Goal: Book appointment/travel/reservation

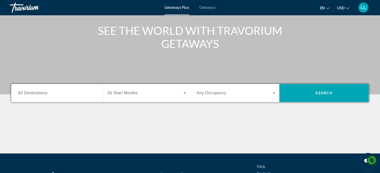
scroll to position [57, 0]
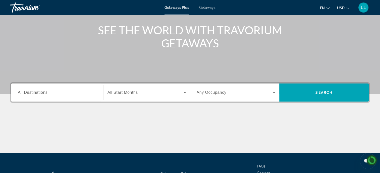
click at [45, 92] on span "All Destinations" at bounding box center [33, 92] width 30 height 4
click at [45, 92] on input "Destination All Destinations" at bounding box center [57, 93] width 79 height 6
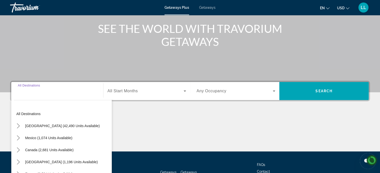
scroll to position [98, 0]
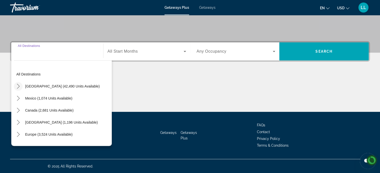
click at [16, 87] on icon "Toggle United States (42,490 units available) submenu" at bounding box center [18, 86] width 5 height 5
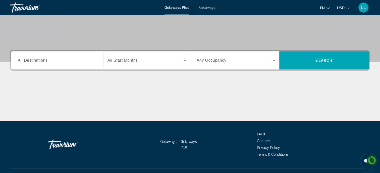
click at [30, 60] on span "All Destinations" at bounding box center [33, 60] width 30 height 4
click at [30, 60] on input "Destination All Destinations" at bounding box center [57, 61] width 79 height 6
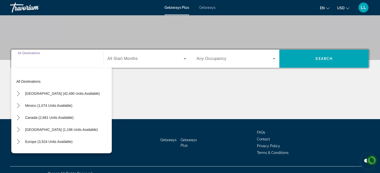
scroll to position [98, 0]
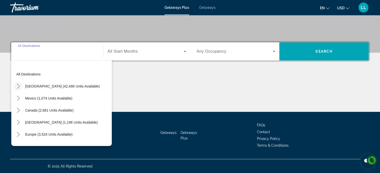
click at [17, 86] on icon "Toggle United States (42,490 units available) submenu" at bounding box center [18, 86] width 5 height 5
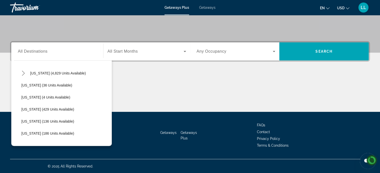
scroll to position [97, 0]
click at [30, 87] on span "[US_STATE] (36 units available)" at bounding box center [46, 86] width 51 height 4
type input "**********"
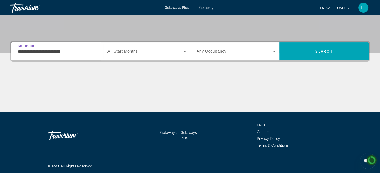
click at [185, 51] on icon "Search widget" at bounding box center [185, 51] width 3 height 1
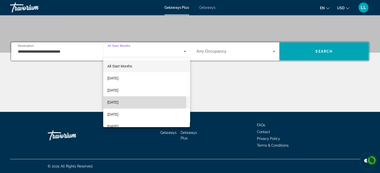
click at [118, 103] on span "December 2025" at bounding box center [112, 103] width 11 height 6
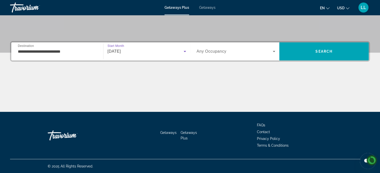
click at [274, 51] on icon "Search widget" at bounding box center [274, 51] width 3 height 1
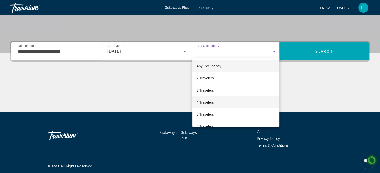
click at [209, 104] on span "4 Travelers" at bounding box center [205, 103] width 17 height 6
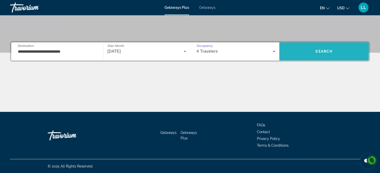
click at [336, 47] on span "Search" at bounding box center [323, 51] width 89 height 12
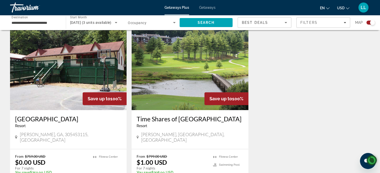
scroll to position [173, 0]
click at [209, 8] on span "Getaways" at bounding box center [207, 8] width 16 height 4
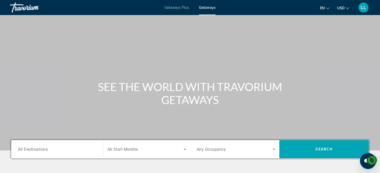
click at [43, 150] on span "All Destinations" at bounding box center [33, 149] width 30 height 5
click at [43, 150] on input "Destination All Destinations" at bounding box center [57, 150] width 79 height 6
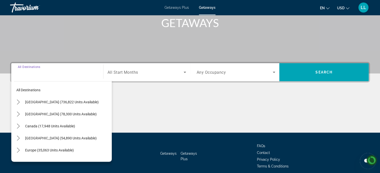
scroll to position [98, 0]
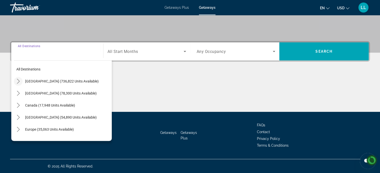
click at [18, 81] on icon "Toggle United States (736,822 units available) submenu" at bounding box center [18, 81] width 5 height 5
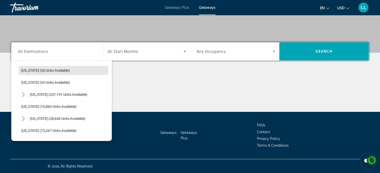
scroll to position [73, 0]
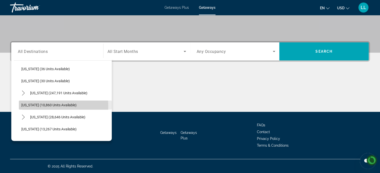
click at [33, 106] on span "Georgia (10,860 units available)" at bounding box center [48, 105] width 55 height 4
type input "**********"
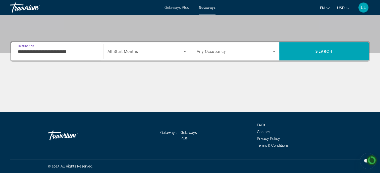
click at [185, 52] on icon "Search widget" at bounding box center [185, 52] width 6 height 6
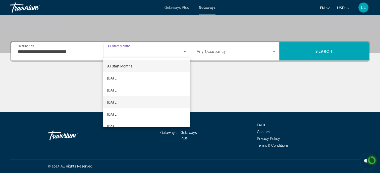
click at [118, 103] on span "December 2025" at bounding box center [112, 103] width 10 height 6
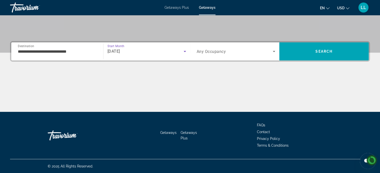
click at [274, 51] on icon "Search widget" at bounding box center [274, 51] width 3 height 1
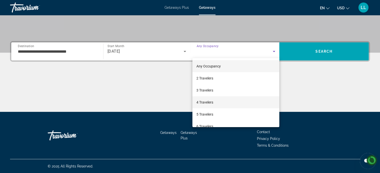
click at [210, 104] on span "4 Travelers" at bounding box center [205, 103] width 17 height 6
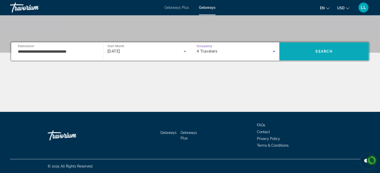
click at [332, 54] on span "Search" at bounding box center [323, 51] width 89 height 12
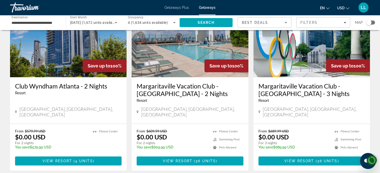
scroll to position [50, 0]
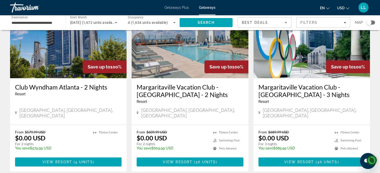
click at [280, 90] on h3 "Margaritaville Vacation Club - Atlanta - 3 Nights" at bounding box center [312, 90] width 107 height 15
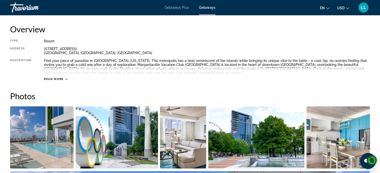
scroll to position [167, 0]
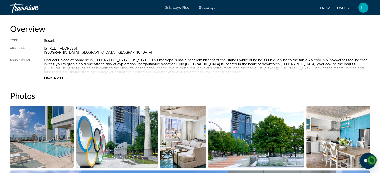
click at [57, 79] on span "Read more" at bounding box center [54, 78] width 20 height 3
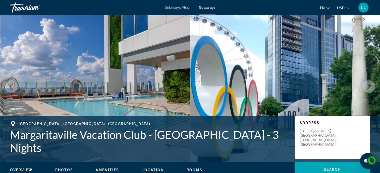
scroll to position [0, 0]
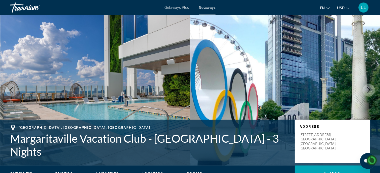
click at [5, 0] on mat-toolbar "Getaways Plus Getaways en English Español Français Italiano Português русский U…" at bounding box center [190, 7] width 380 height 15
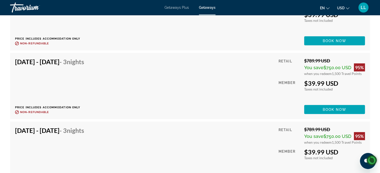
scroll to position [1562, 0]
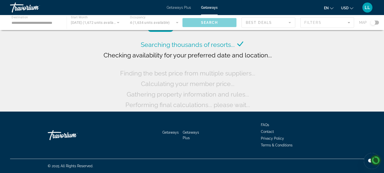
click at [277, 56] on icon "Main content" at bounding box center [277, 55] width 6 height 6
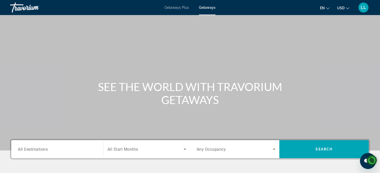
click at [53, 150] on input "Destination All Destinations" at bounding box center [57, 150] width 79 height 6
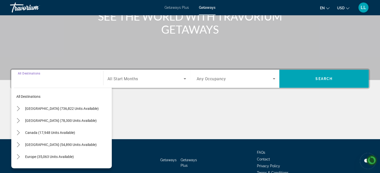
scroll to position [98, 0]
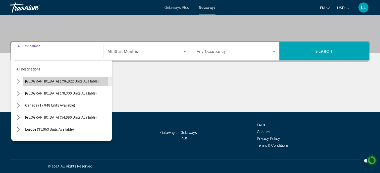
click at [42, 83] on span "United States (736,822 units available)" at bounding box center [62, 81] width 74 height 4
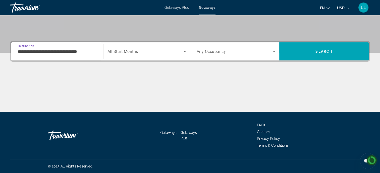
click at [26, 51] on input "**********" at bounding box center [57, 52] width 79 height 6
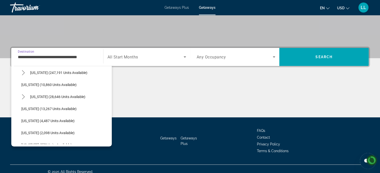
scroll to position [99, 0]
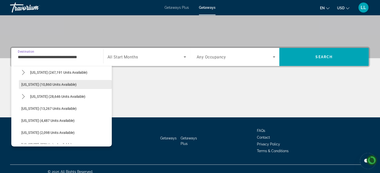
click at [53, 87] on span "Select destination: Georgia (10,860 units available)" at bounding box center [65, 85] width 93 height 12
type input "**********"
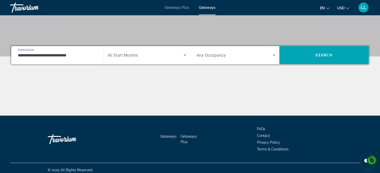
scroll to position [98, 0]
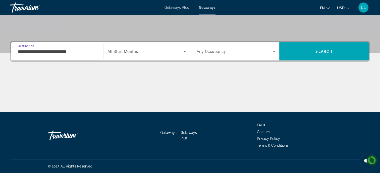
click at [185, 51] on icon "Search widget" at bounding box center [185, 51] width 3 height 1
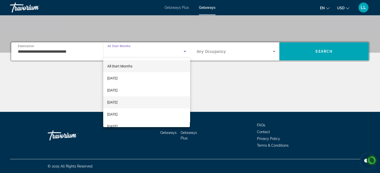
click at [118, 102] on span "December 2025" at bounding box center [112, 103] width 10 height 6
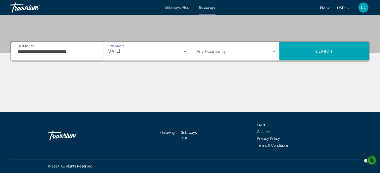
click at [274, 51] on icon "Search widget" at bounding box center [274, 51] width 3 height 1
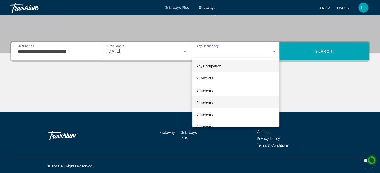
click at [208, 103] on span "4 Travelers" at bounding box center [205, 103] width 17 height 6
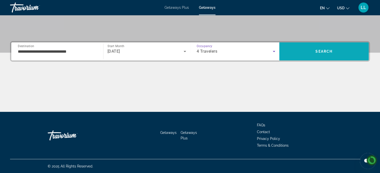
click at [337, 54] on span "Search" at bounding box center [323, 51] width 89 height 12
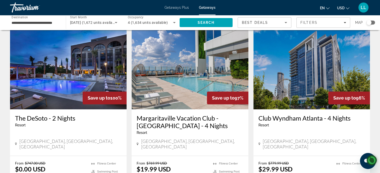
scroll to position [203, 0]
click at [196, 114] on h3 "Margaritaville Vacation Club - Atlanta - 4 Nights" at bounding box center [190, 121] width 107 height 15
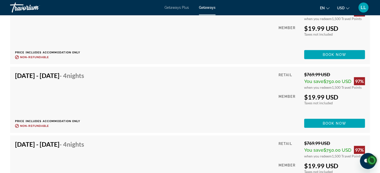
scroll to position [1388, 0]
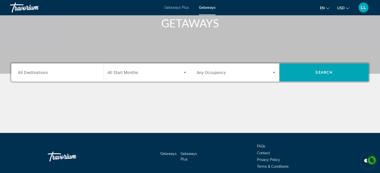
scroll to position [77, 0]
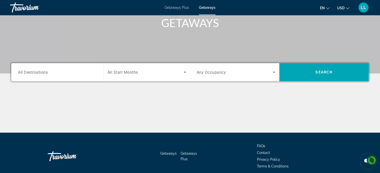
click at [51, 71] on input "Destination All Destinations" at bounding box center [57, 73] width 79 height 6
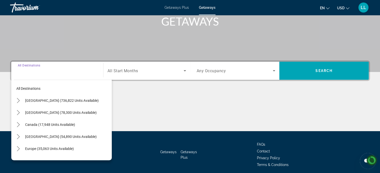
scroll to position [98, 0]
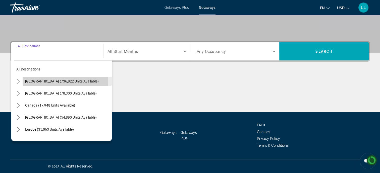
click at [34, 81] on span "United States (736,822 units available)" at bounding box center [62, 81] width 74 height 4
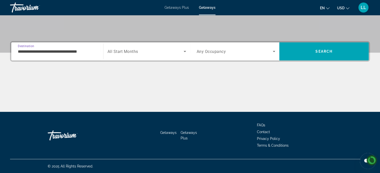
click at [43, 52] on input "**********" at bounding box center [57, 52] width 79 height 6
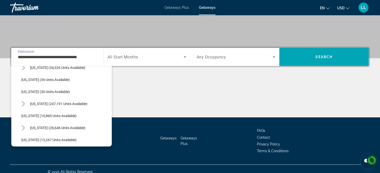
scroll to position [69, 0]
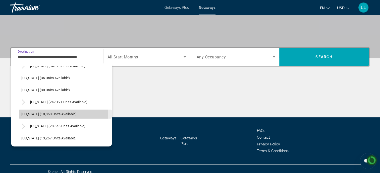
click at [46, 113] on span "Georgia (10,860 units available)" at bounding box center [48, 114] width 55 height 4
type input "**********"
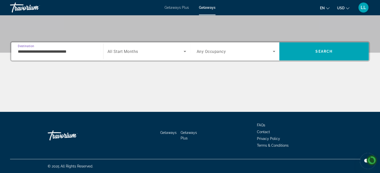
click at [185, 51] on icon "Search widget" at bounding box center [185, 51] width 3 height 1
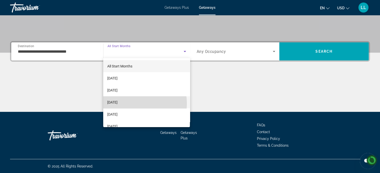
click at [133, 104] on mat-option "December 2025" at bounding box center [146, 102] width 87 height 12
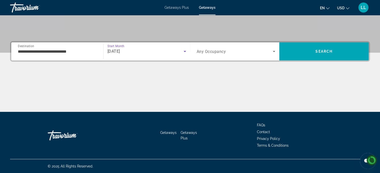
click at [274, 52] on icon "Search widget" at bounding box center [274, 51] width 3 height 1
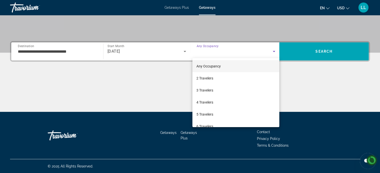
click at [297, 84] on div at bounding box center [190, 86] width 380 height 173
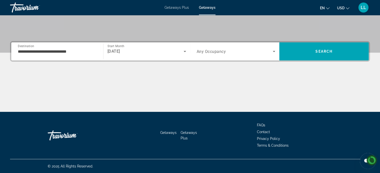
click at [185, 51] on icon "Search widget" at bounding box center [185, 51] width 3 height 1
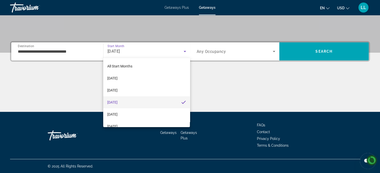
click at [303, 90] on div at bounding box center [190, 86] width 380 height 173
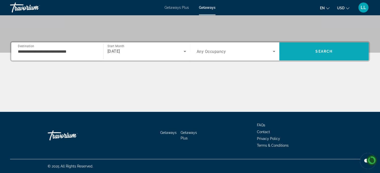
click at [345, 54] on span "Search" at bounding box center [323, 51] width 89 height 12
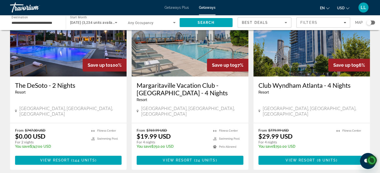
scroll to position [236, 0]
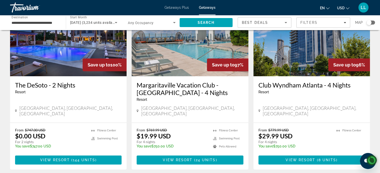
click at [309, 90] on div "Club Wyndham Atlanta - 4 Nights Resort - This is an adults only resort" at bounding box center [312, 89] width 107 height 17
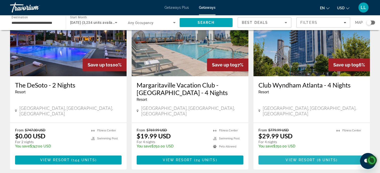
click at [333, 154] on span "Main content" at bounding box center [312, 160] width 107 height 12
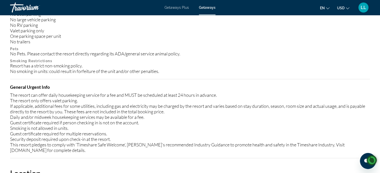
scroll to position [550, 0]
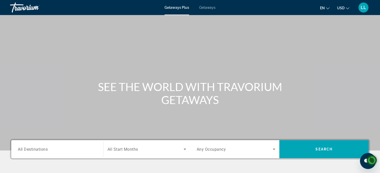
click at [8, 1] on div "Getaways Plus Getaways en English Español Français Italiano Português русский U…" at bounding box center [190, 7] width 380 height 13
